Goal: Navigation & Orientation: Find specific page/section

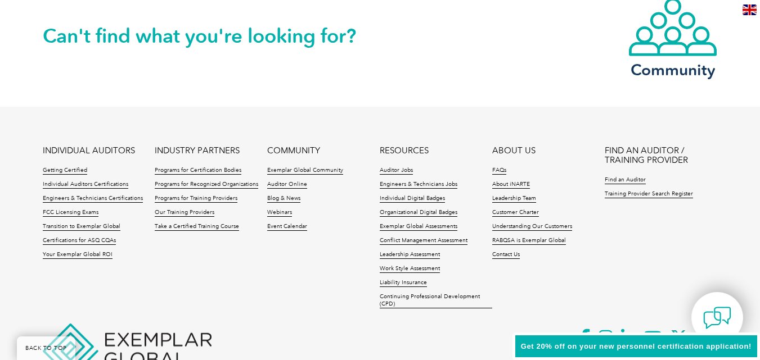
scroll to position [2721, 0]
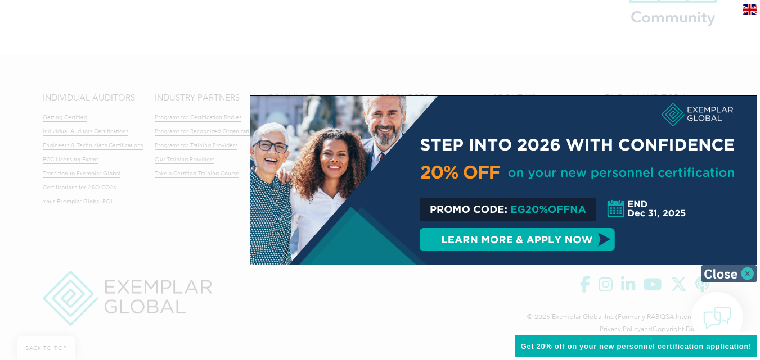
click at [745, 272] on img at bounding box center [729, 273] width 56 height 17
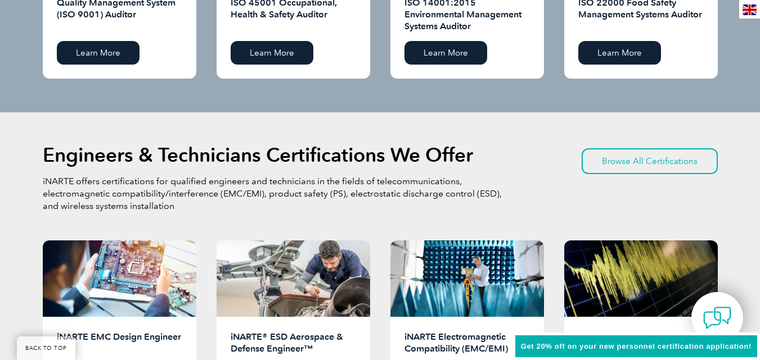
scroll to position [1034, 0]
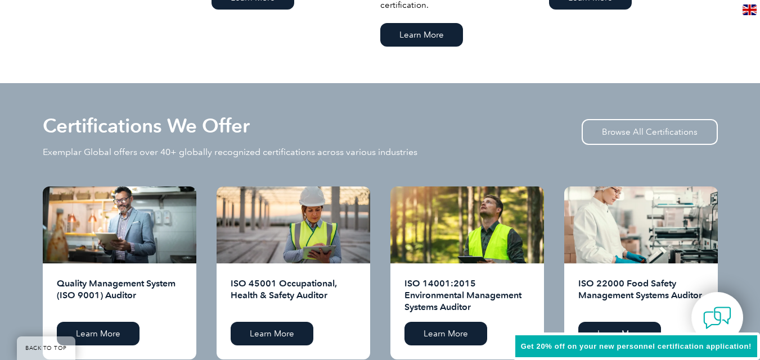
click at [751, 12] on img at bounding box center [749, 9] width 14 height 11
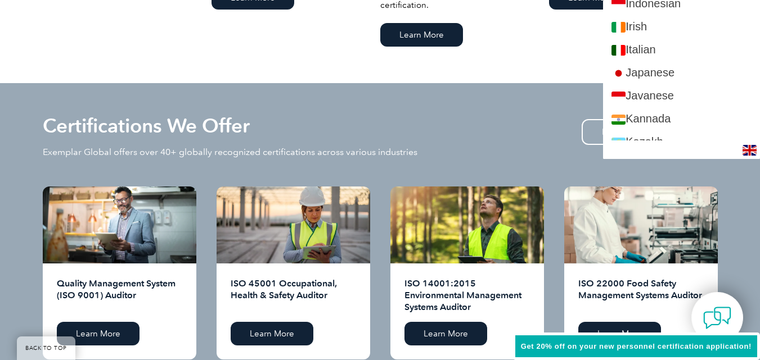
scroll to position [956, 0]
click at [469, 115] on div "Certifications We Offer Exemplar Global offers over 40+ globally recognized cer…" at bounding box center [380, 238] width 760 height 310
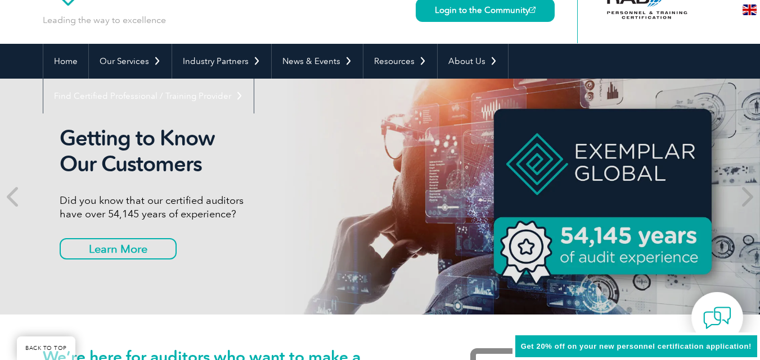
scroll to position [0, 0]
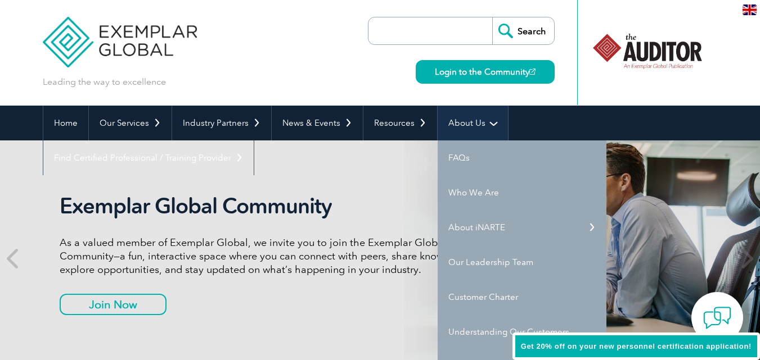
click at [461, 125] on link "About Us" at bounding box center [473, 123] width 70 height 35
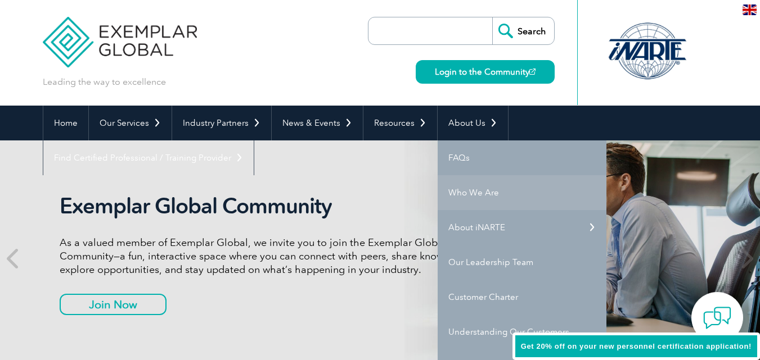
click at [494, 195] on link "Who We Are" at bounding box center [522, 192] width 169 height 35
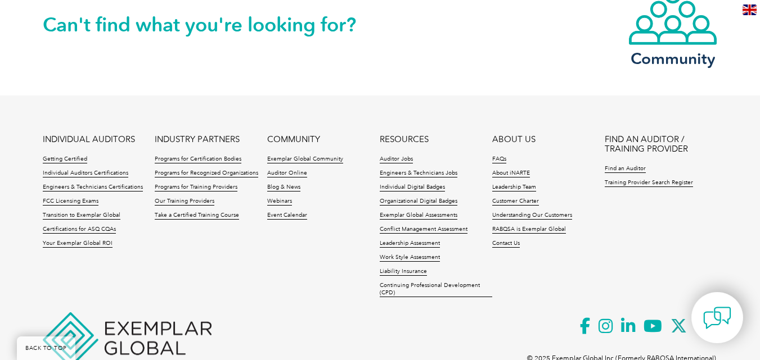
scroll to position [2129, 0]
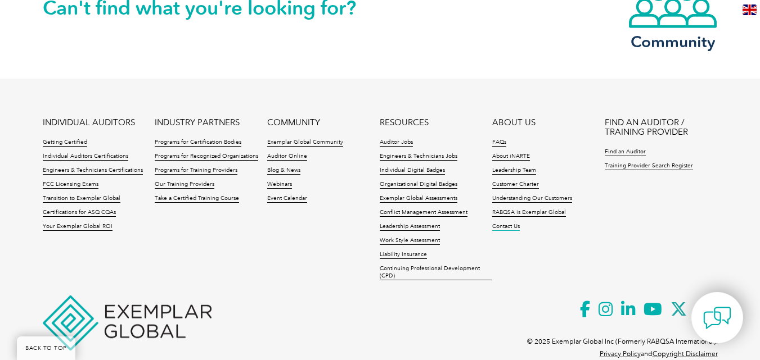
click at [508, 223] on link "Contact Us" at bounding box center [506, 227] width 28 height 8
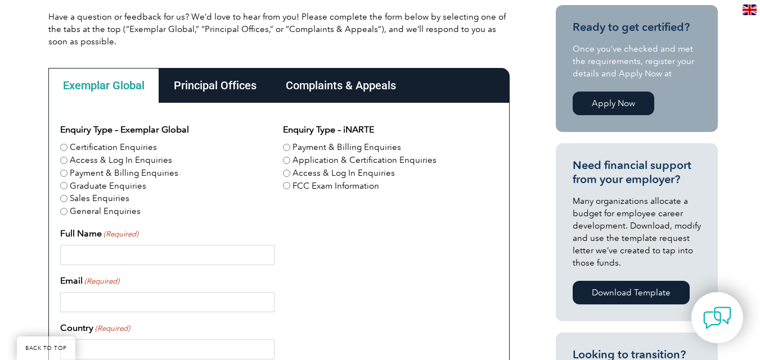
scroll to position [112, 0]
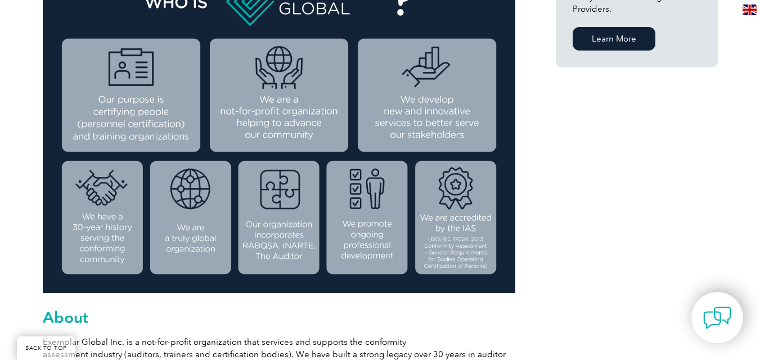
scroll to position [394, 0]
